Goal: Information Seeking & Learning: Understand process/instructions

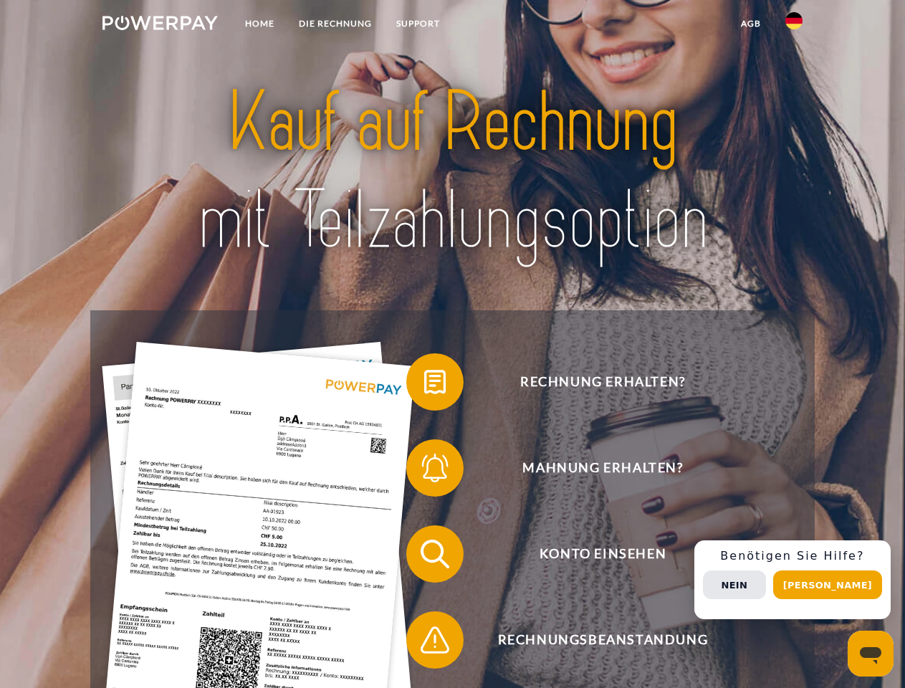
click at [160, 25] on img at bounding box center [159, 23] width 115 height 14
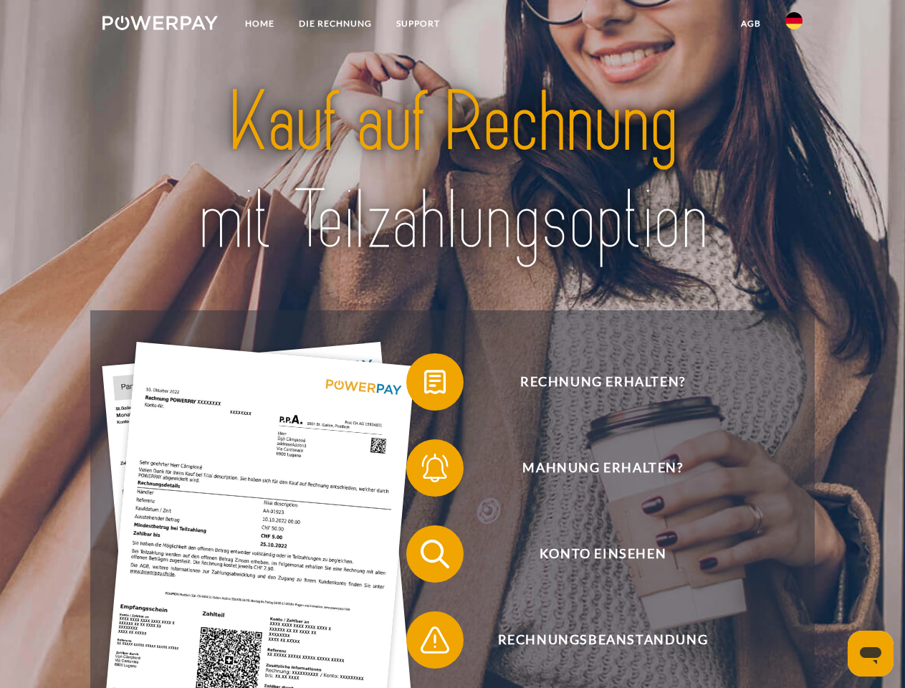
click at [794, 25] on img at bounding box center [793, 20] width 17 height 17
click at [750, 24] on link "agb" at bounding box center [751, 24] width 44 height 26
click at [424, 385] on span at bounding box center [414, 382] width 72 height 72
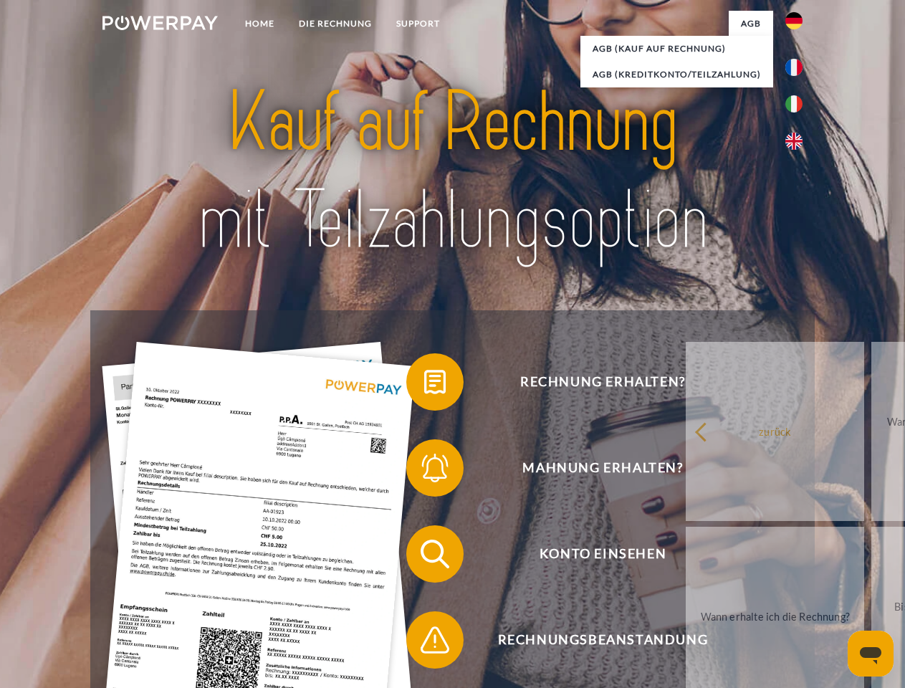
click at [424, 471] on span at bounding box center [414, 468] width 72 height 72
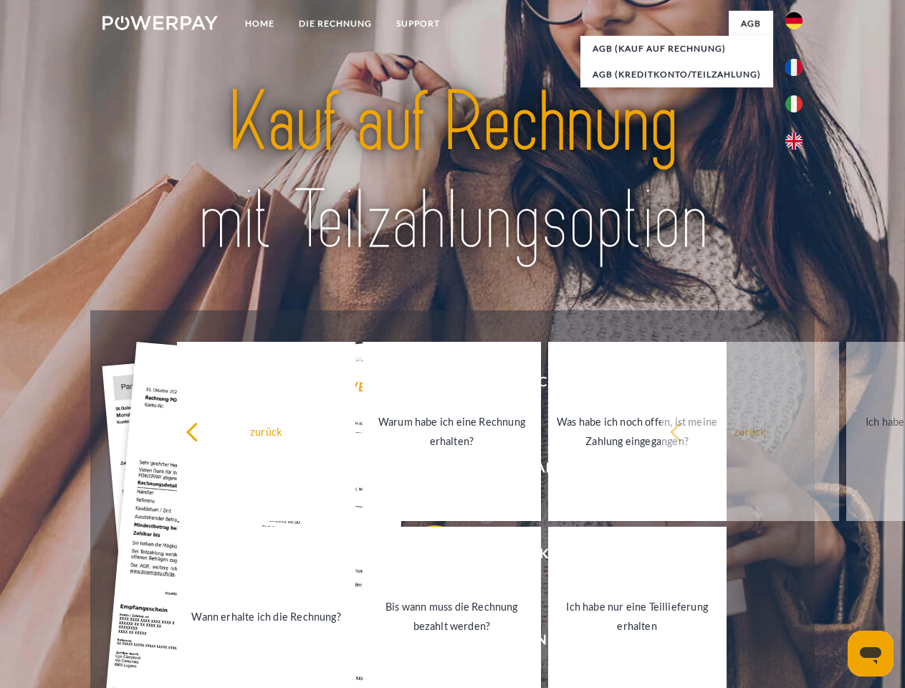
click at [424, 557] on link "Bis wann muss die Rechnung bezahlt werden?" at bounding box center [451, 616] width 178 height 179
click at [548, 643] on link "Ich habe nur eine Teillieferung erhalten" at bounding box center [637, 616] width 178 height 179
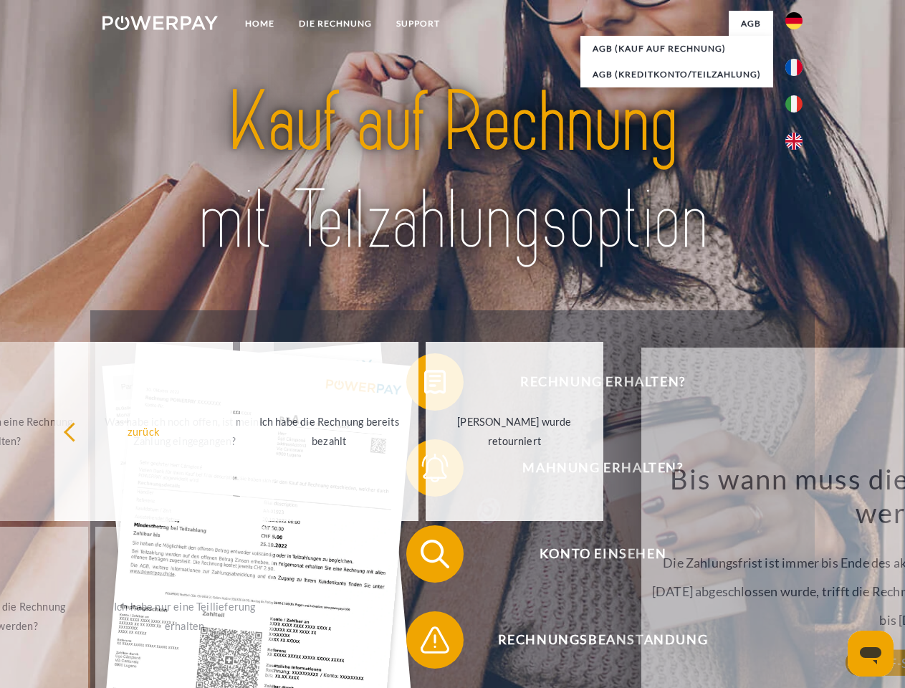
click at [797, 580] on div "Rechnung erhalten? Mahnung erhalten? Konto einsehen" at bounding box center [452, 596] width 724 height 573
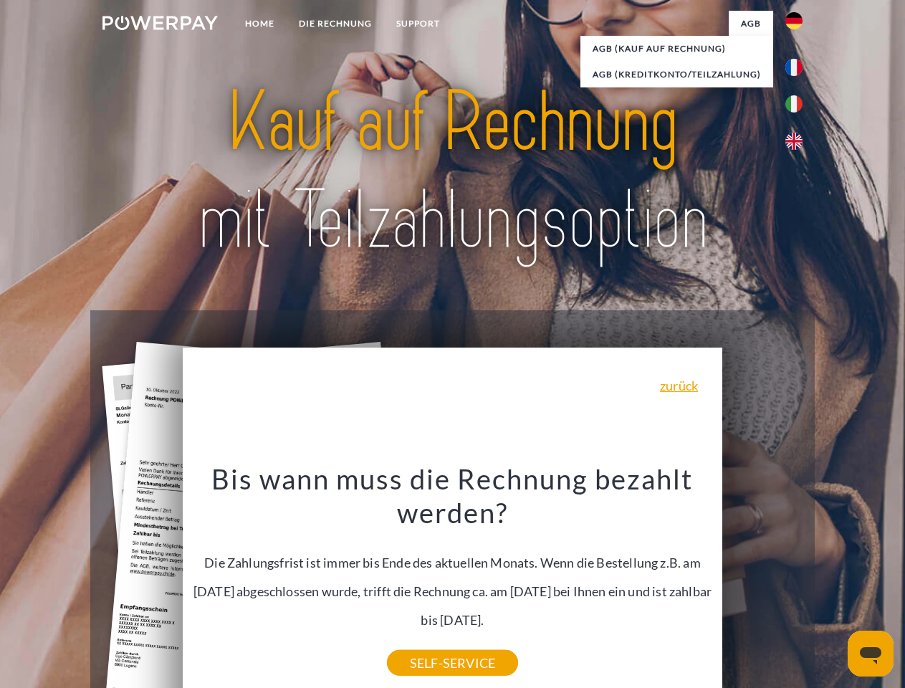
click at [762, 582] on span "Konto einsehen" at bounding box center [602, 553] width 351 height 57
click at [832, 585] on header "Home DIE RECHNUNG SUPPORT" at bounding box center [452, 494] width 905 height 989
